Goal: Find specific page/section: Find specific page/section

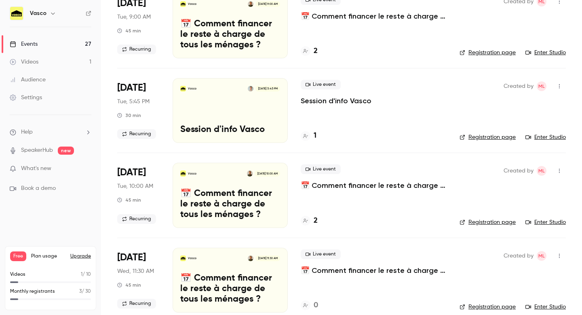
scroll to position [260, 0]
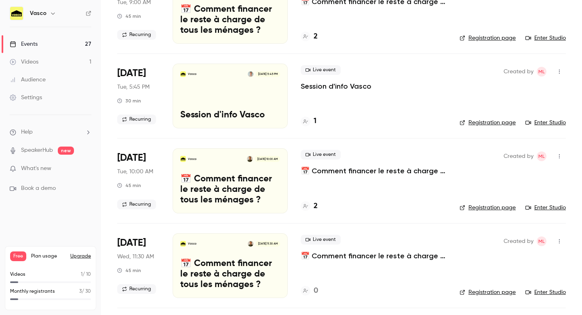
click at [315, 121] on h4 "1" at bounding box center [315, 121] width 3 height 11
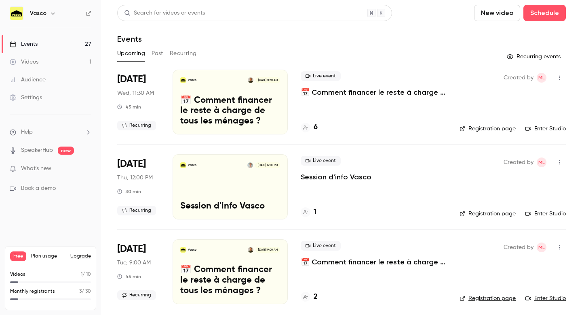
scroll to position [45, 0]
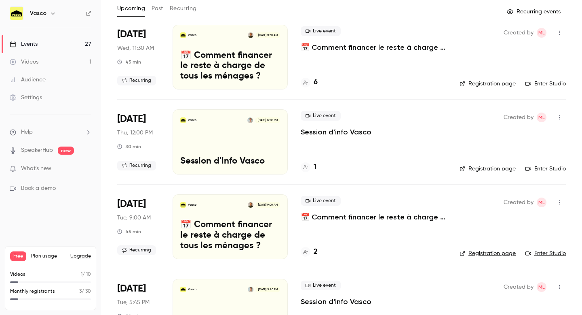
click at [311, 166] on div "1" at bounding box center [309, 167] width 16 height 11
